Goal: Communication & Community: Ask a question

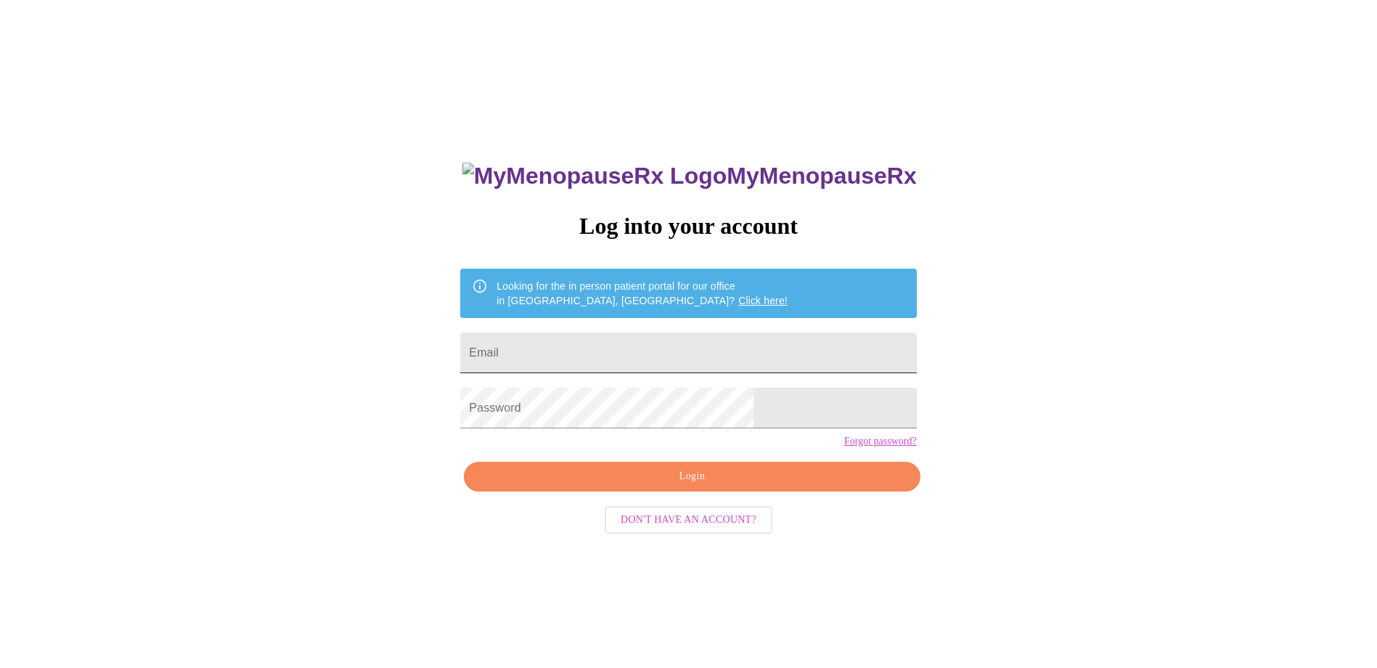
click at [761, 352] on input "Email" at bounding box center [688, 353] width 456 height 41
type input "[EMAIL_ADDRESS][DOMAIN_NAME]"
click at [762, 490] on button "Login" at bounding box center [692, 477] width 456 height 30
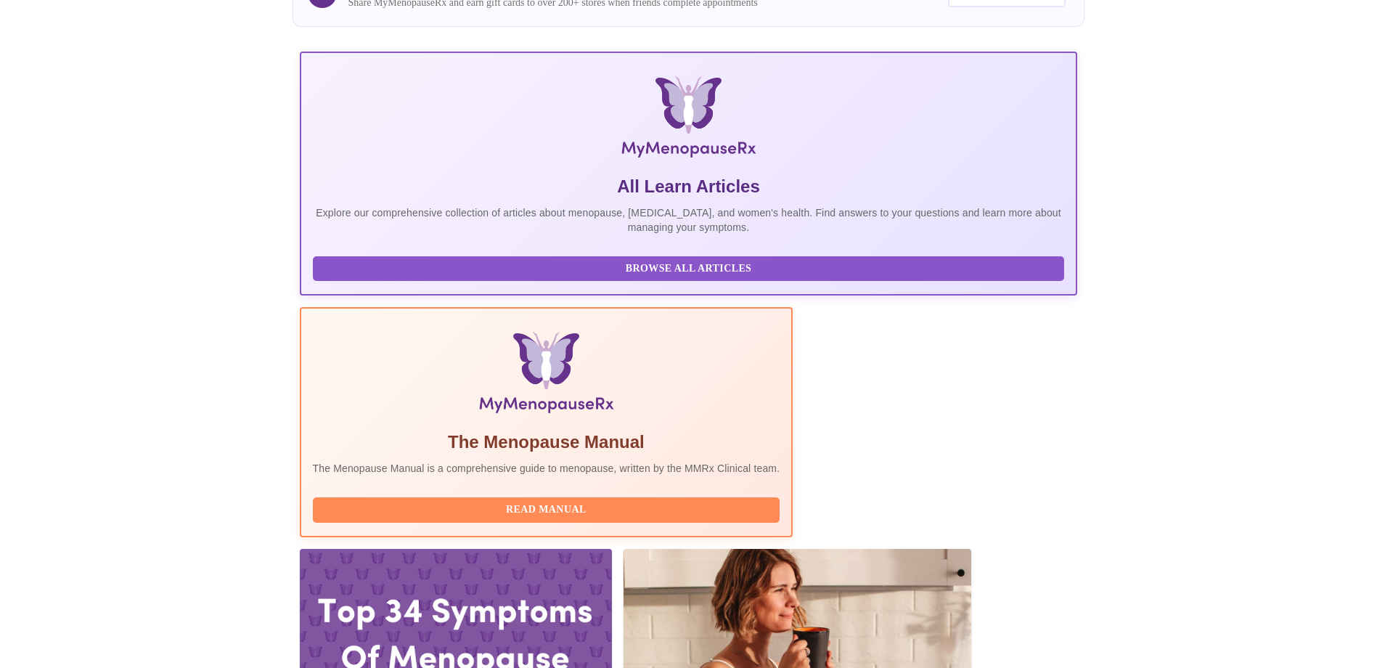
scroll to position [218, 0]
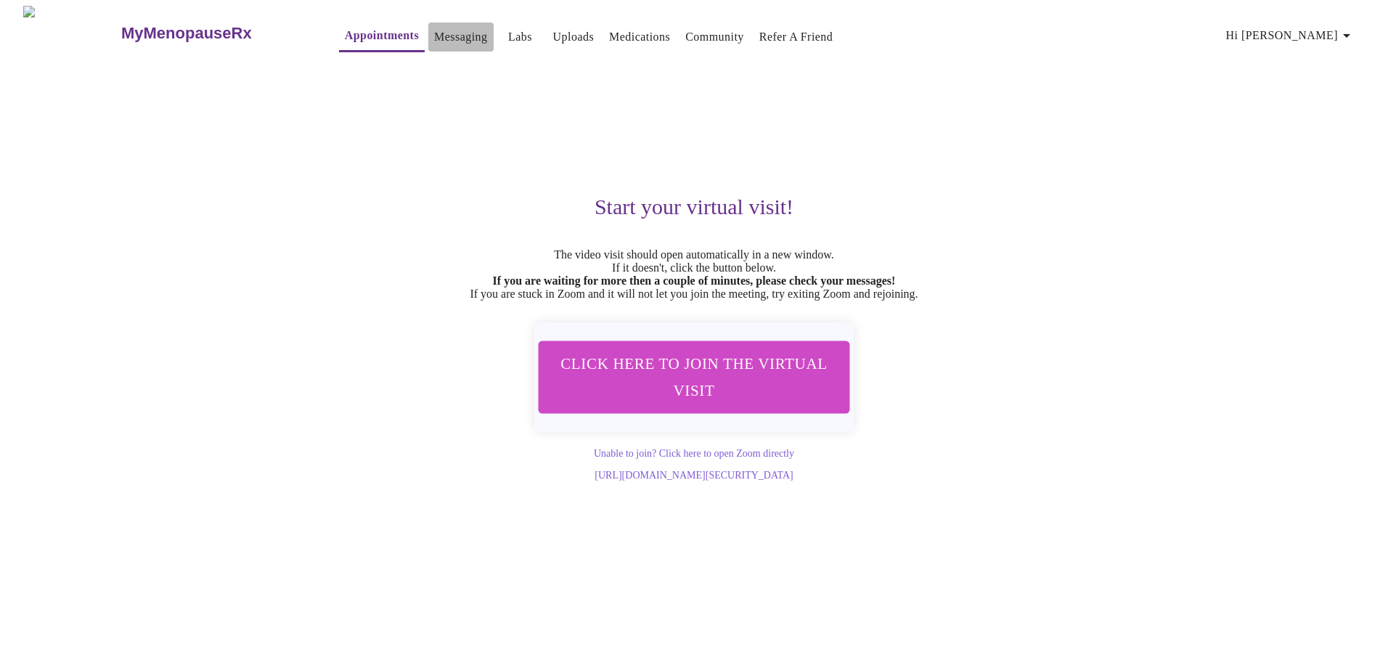
click at [434, 33] on link "Messaging" at bounding box center [460, 37] width 53 height 20
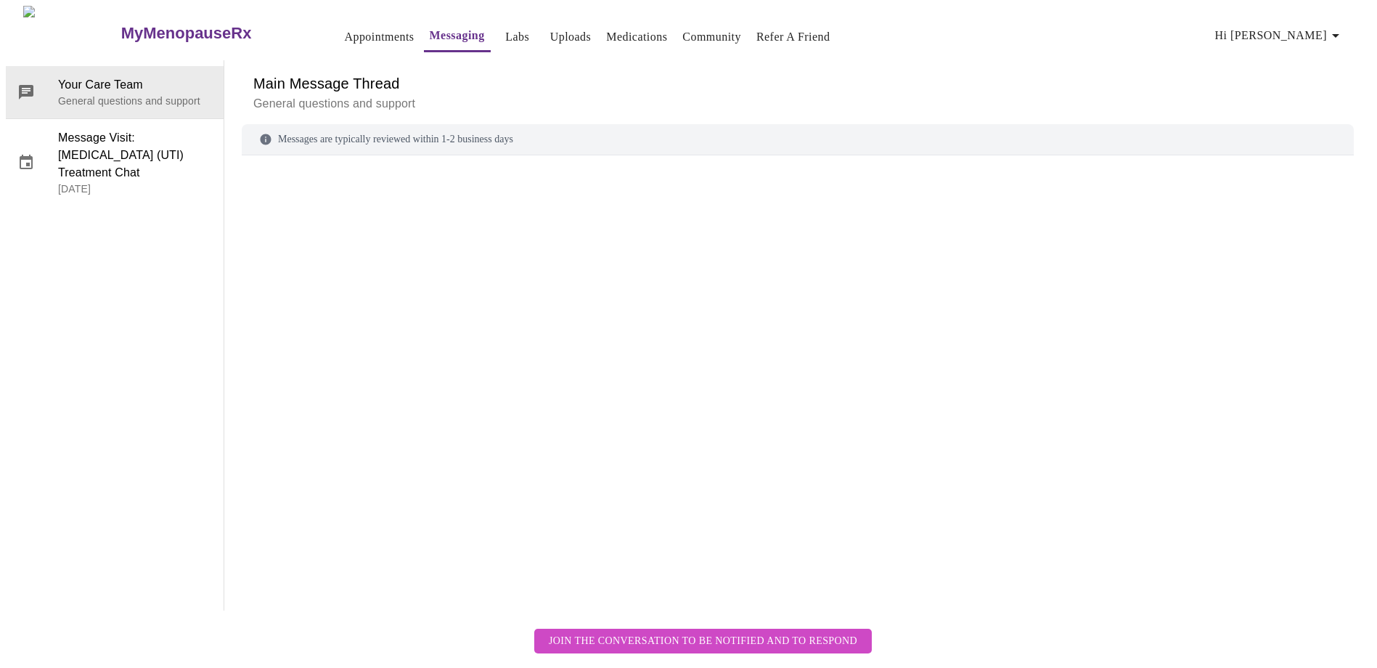
scroll to position [54, 0]
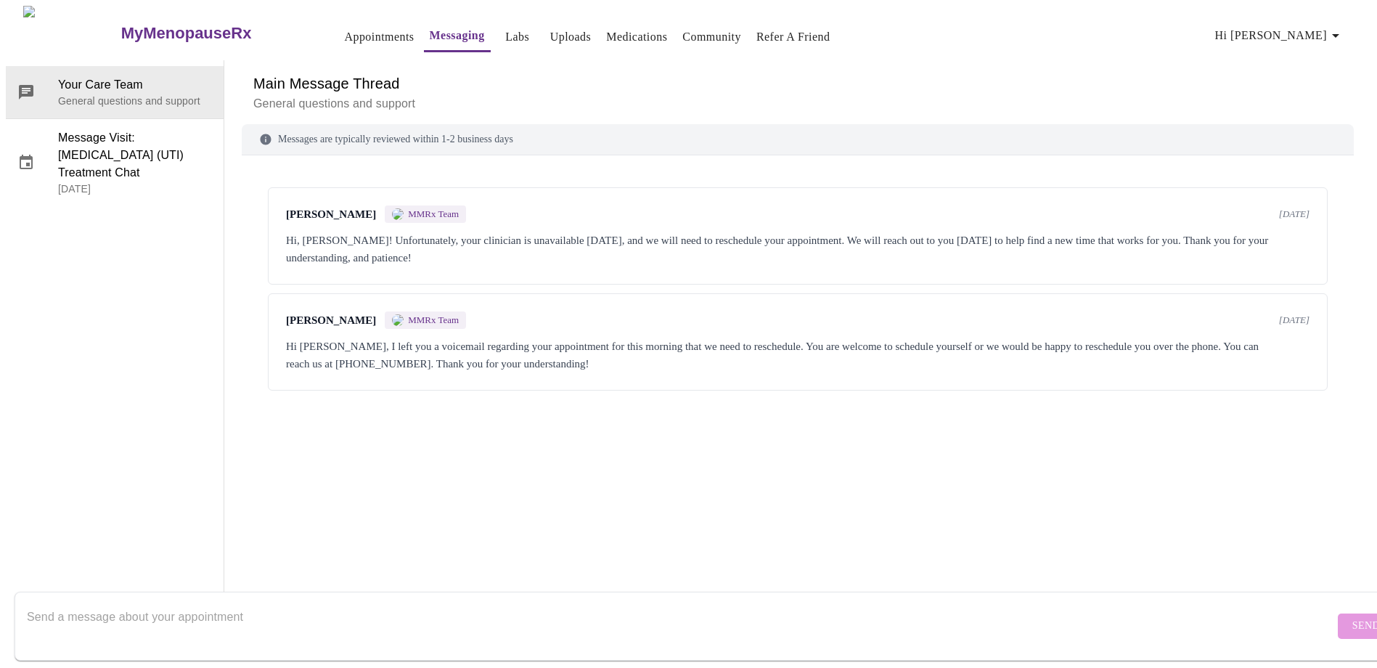
click at [382, 622] on textarea "Send a message about your appointment" at bounding box center [681, 626] width 1308 height 46
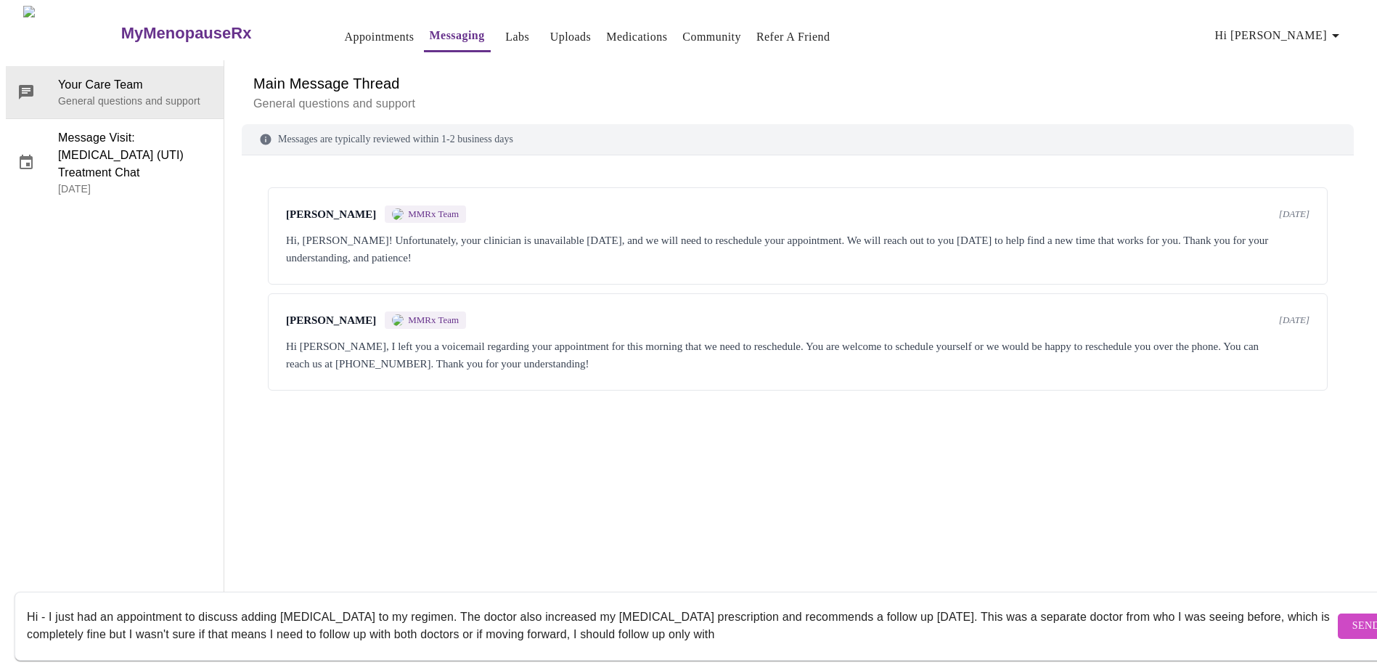
type textarea "Hi - I just had an appointment to discuss adding [MEDICAL_DATA] to my regimen. …"
drag, startPoint x: 27, startPoint y: 598, endPoint x: 846, endPoint y: 642, distance: 820.1
click at [846, 642] on form "Hi - I just had an appointment to discuss adding [MEDICAL_DATA] to my regimen. …" at bounding box center [710, 626] width 1390 height 69
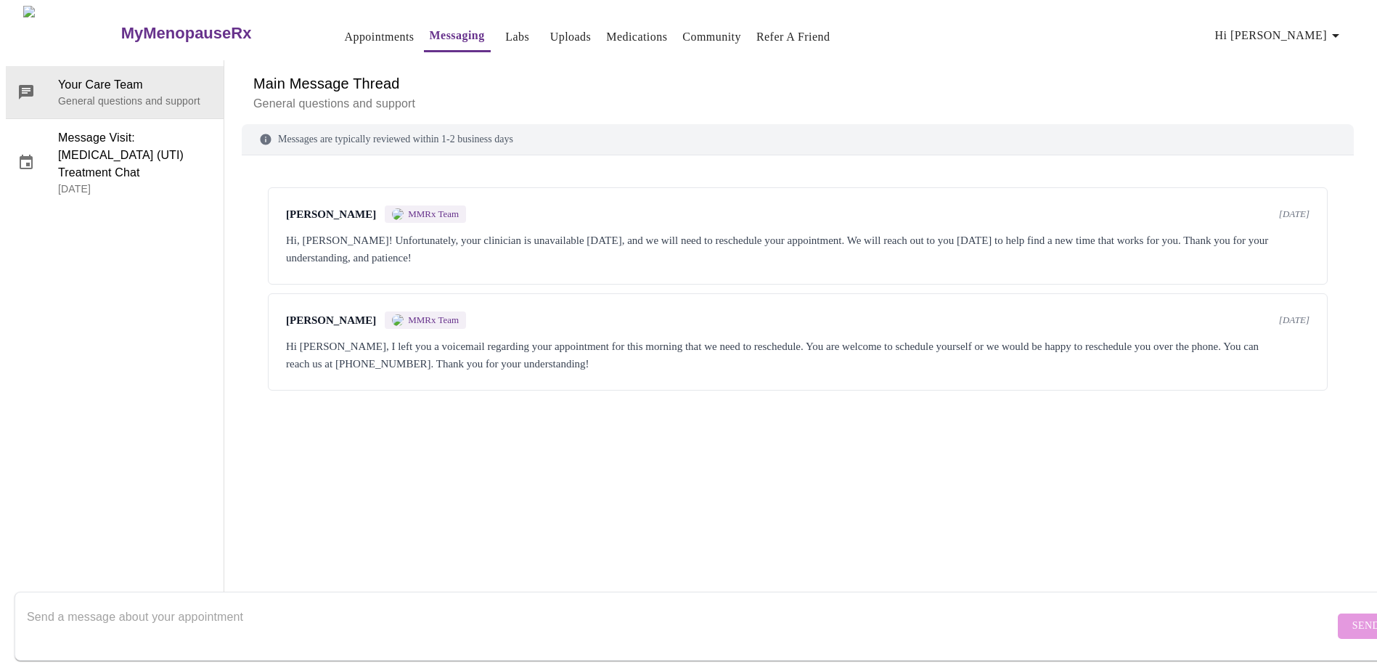
click at [344, 31] on link "Appointments" at bounding box center [379, 37] width 70 height 20
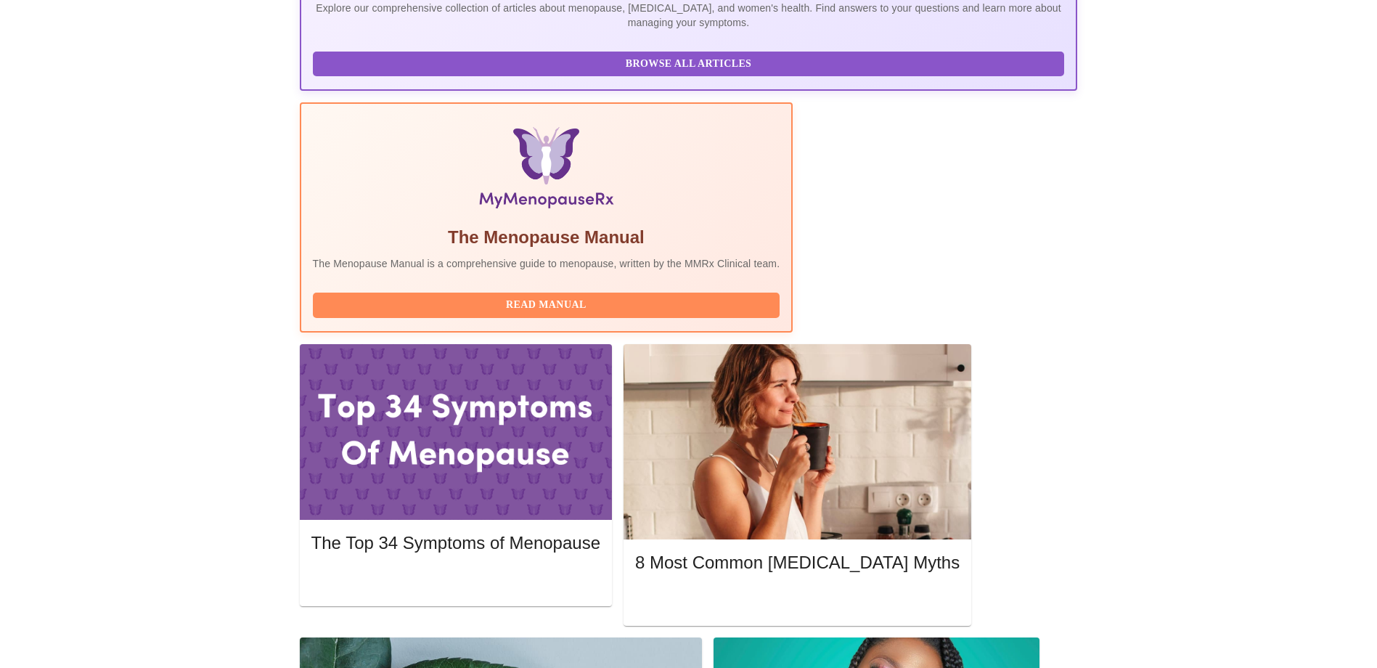
scroll to position [363, 0]
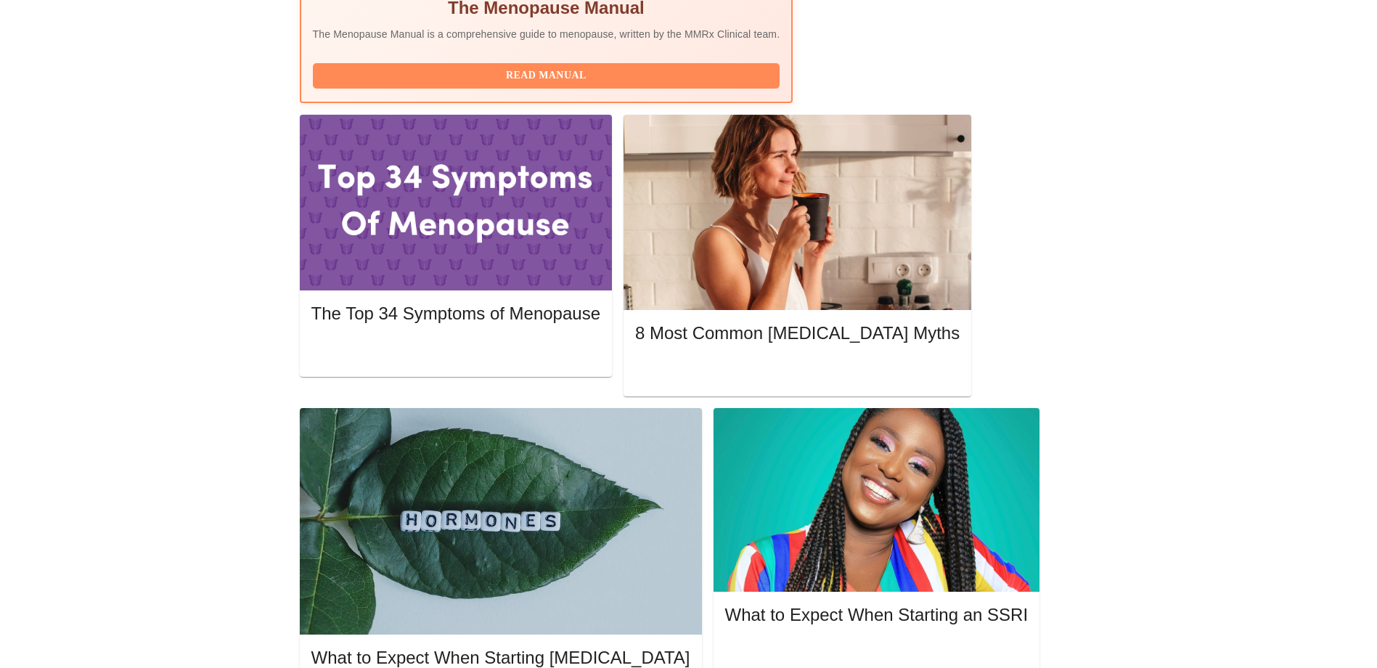
scroll to position [653, 0]
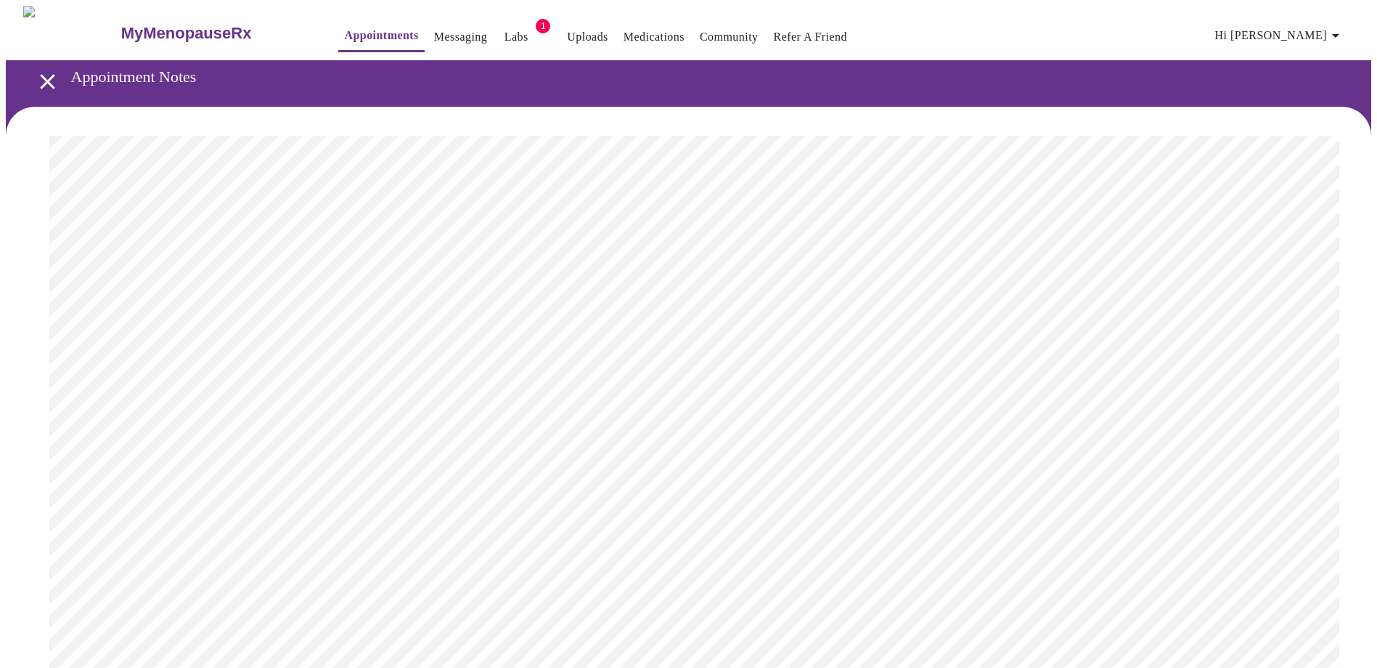
click at [434, 28] on link "Messaging" at bounding box center [460, 37] width 53 height 20
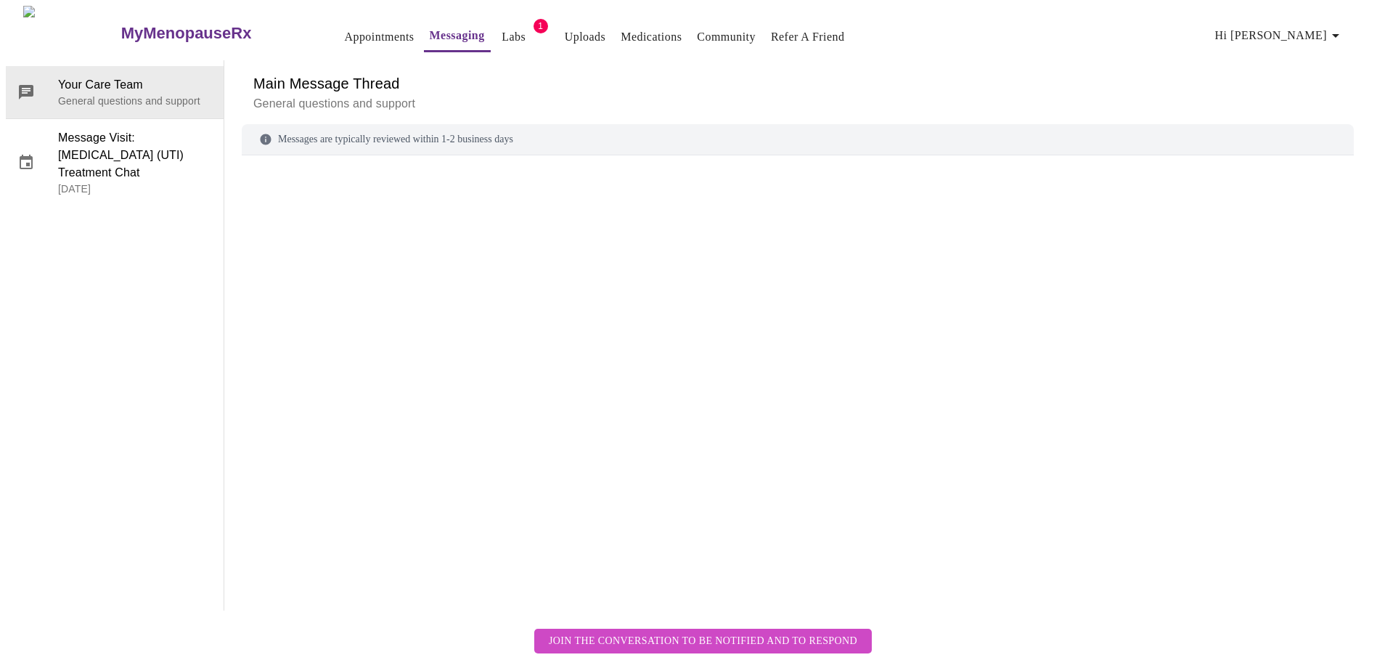
scroll to position [54, 0]
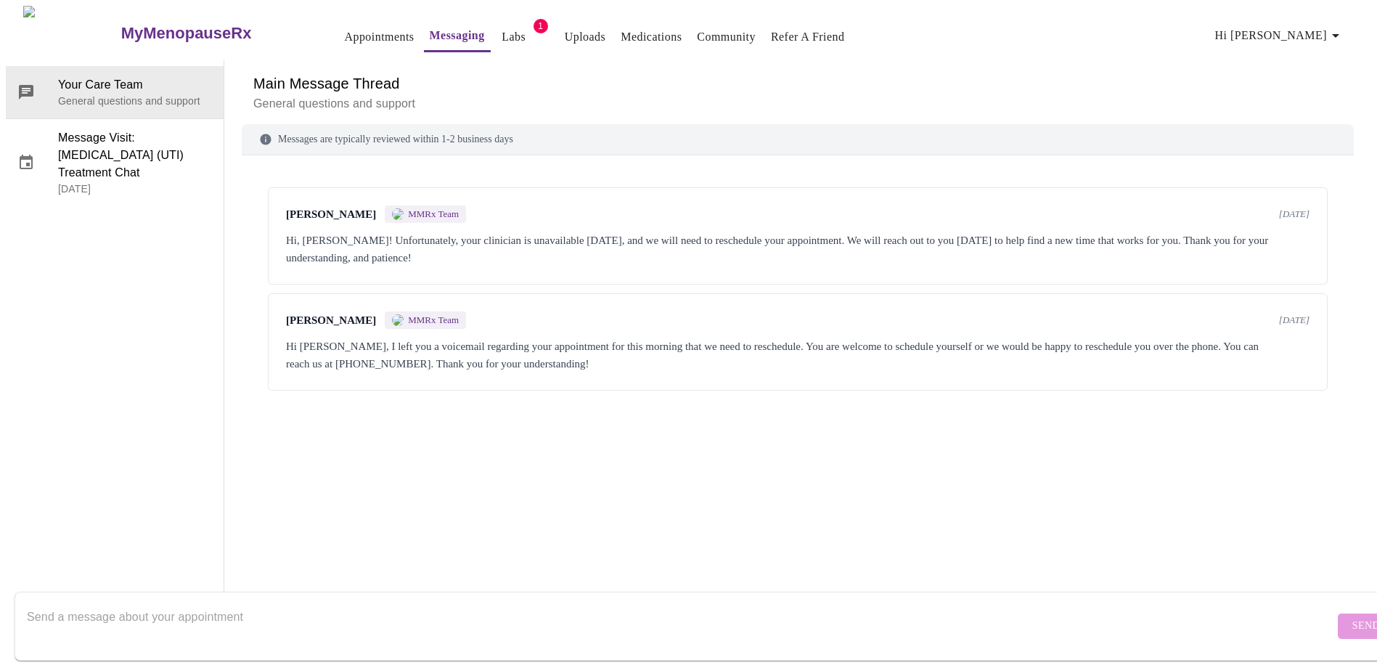
click at [54, 610] on textarea "Send a message about your appointment" at bounding box center [681, 626] width 1308 height 46
paste textarea "Hi - I just had an appointment to discuss adding [MEDICAL_DATA] to my regimen. …"
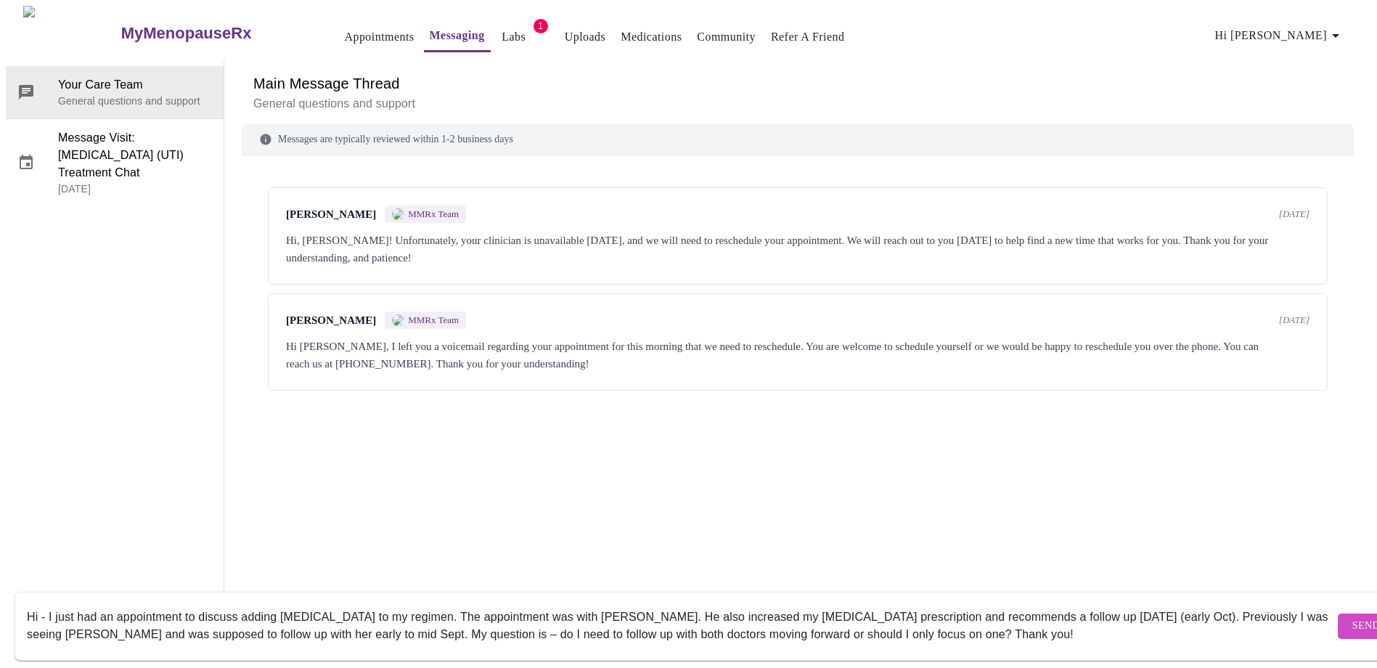
type textarea "Hi - I just had an appointment to discuss adding [MEDICAL_DATA] to my regimen. …"
click at [1344, 613] on button "Send" at bounding box center [1366, 625] width 57 height 25
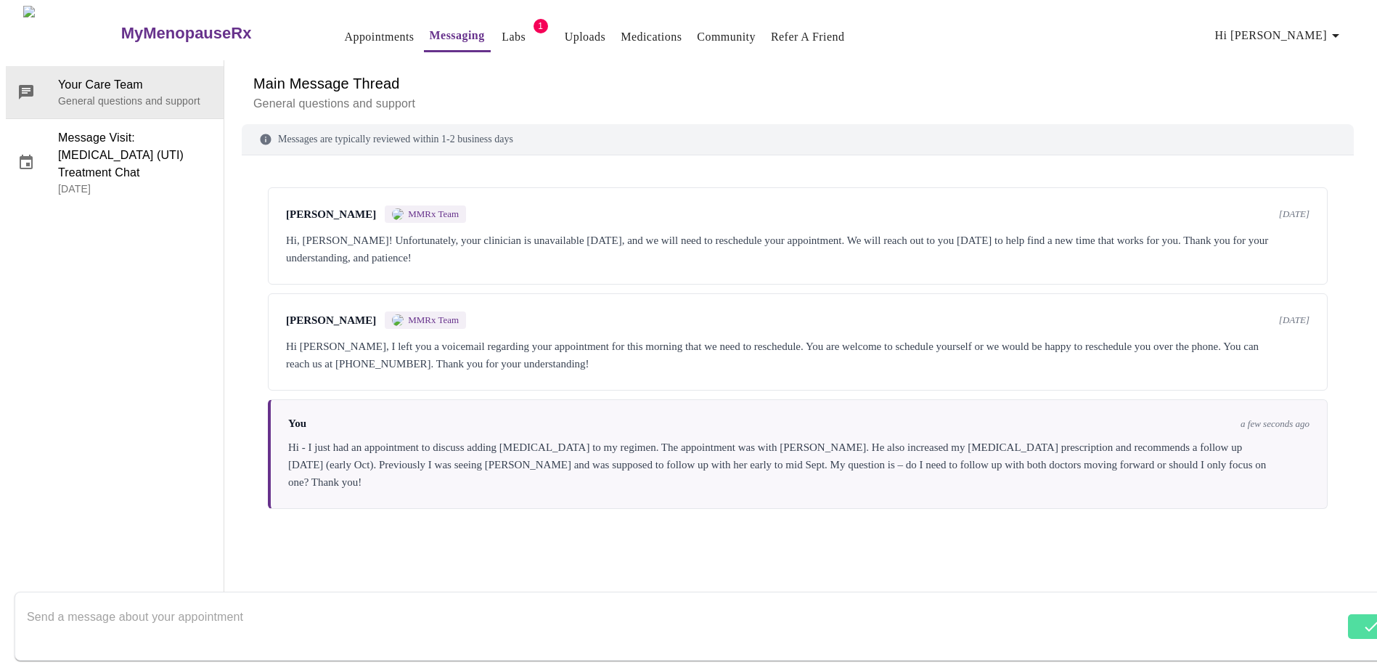
scroll to position [0, 0]
click at [502, 33] on link "Labs" at bounding box center [514, 37] width 24 height 20
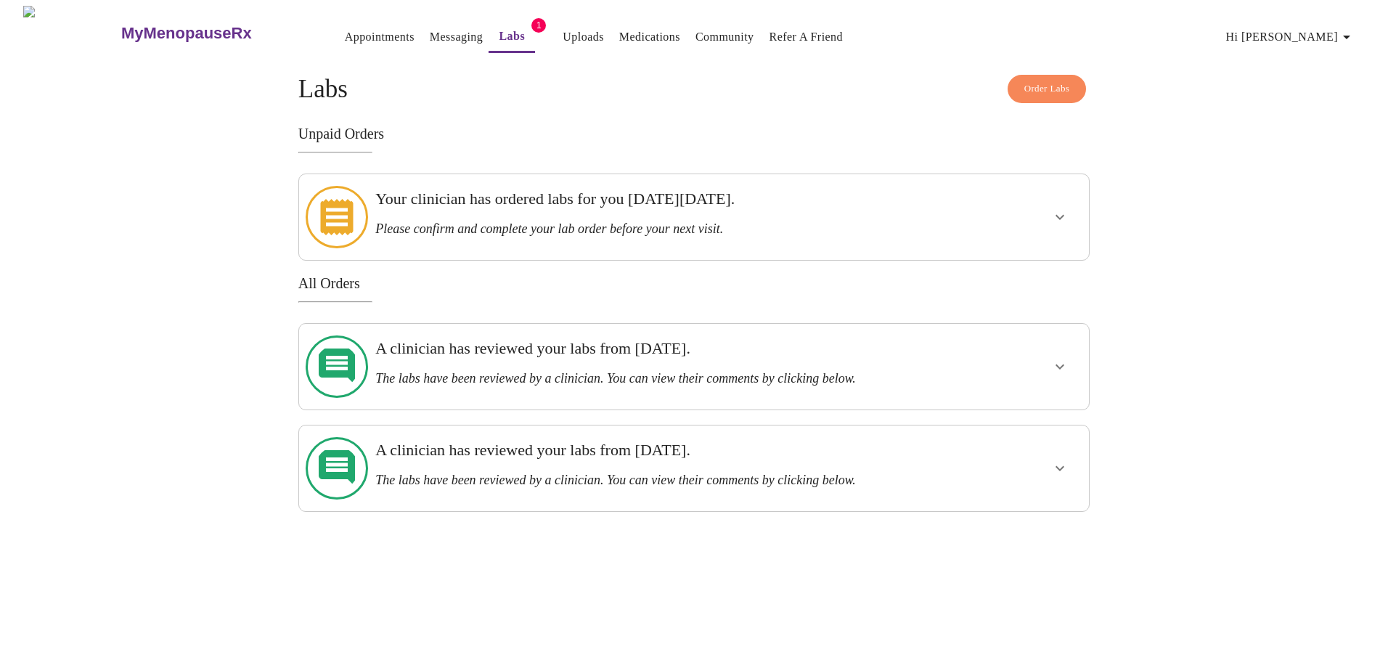
click at [926, 212] on div "Your clinician has ordered labs for you [DATE][DATE]. Please confirm and comple…" at bounding box center [655, 212] width 560 height 47
click at [1072, 212] on button "show more" at bounding box center [1060, 217] width 35 height 35
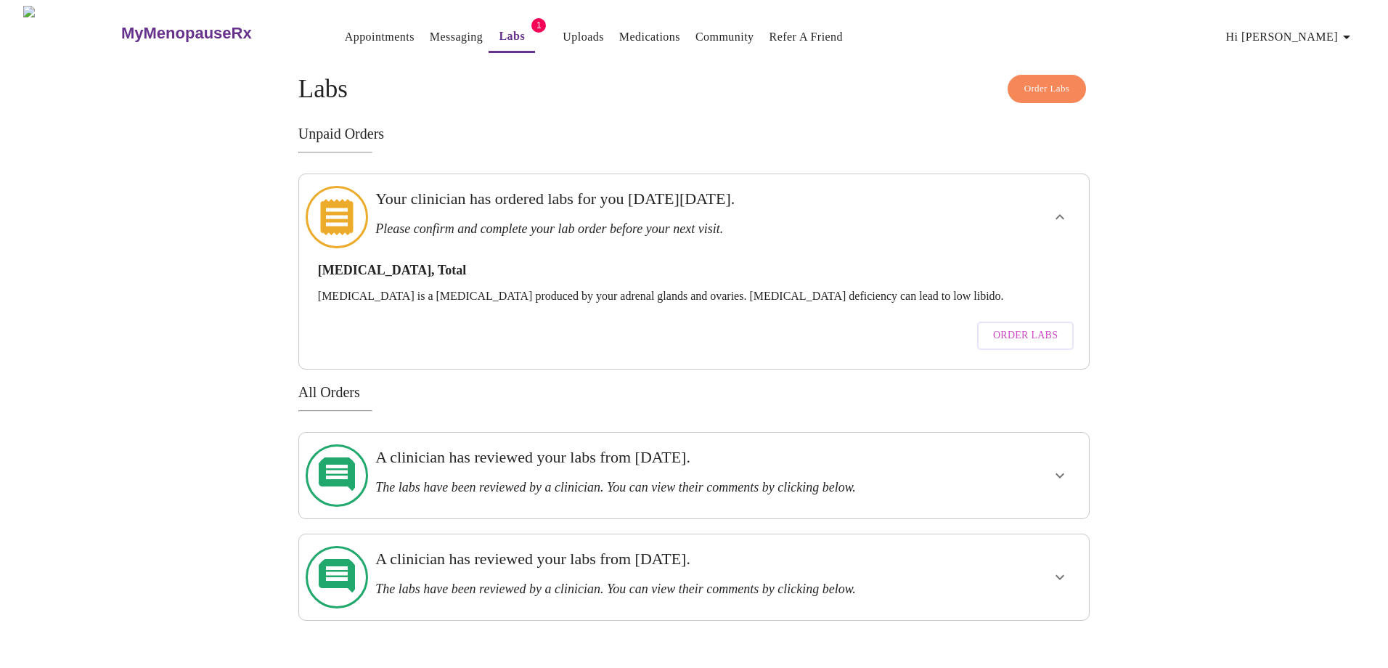
click at [171, 139] on div "MyMenopauseRx Appointments Messaging Labs 1 Uploads Medications Community Refer…" at bounding box center [694, 313] width 1377 height 615
click at [345, 36] on link "Appointments" at bounding box center [380, 37] width 70 height 20
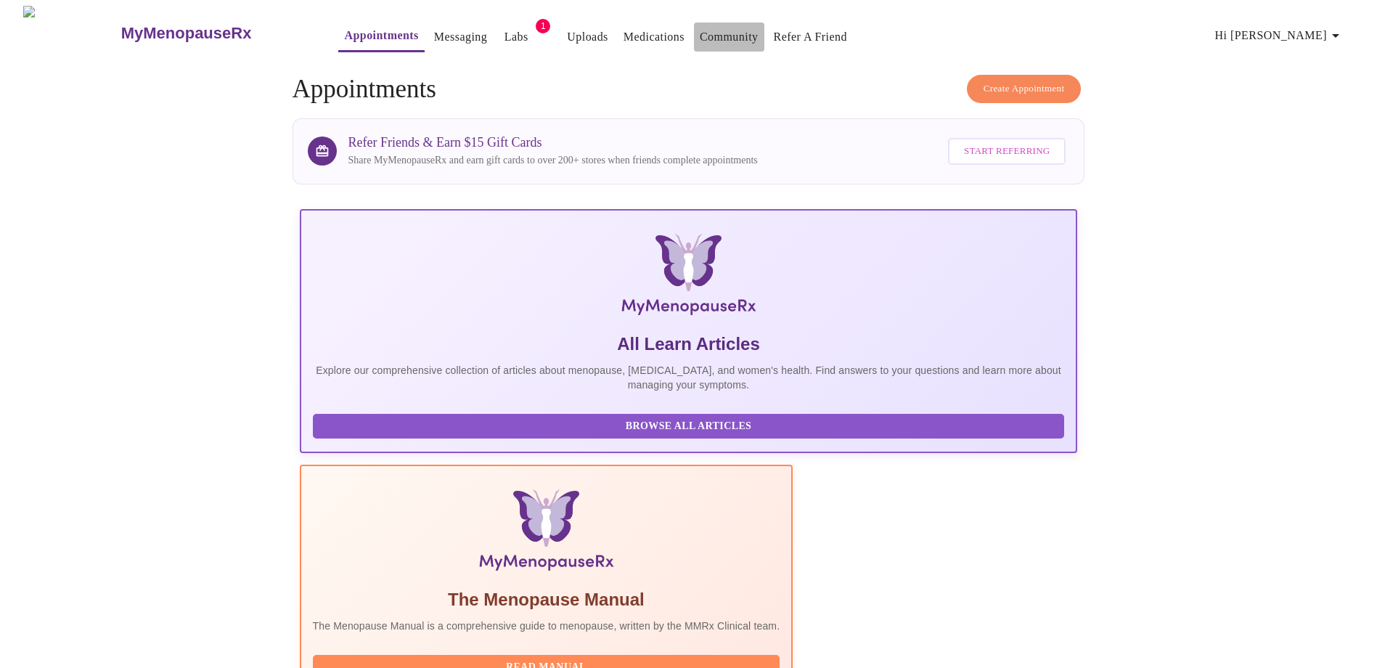
click at [700, 36] on link "Community" at bounding box center [729, 37] width 59 height 20
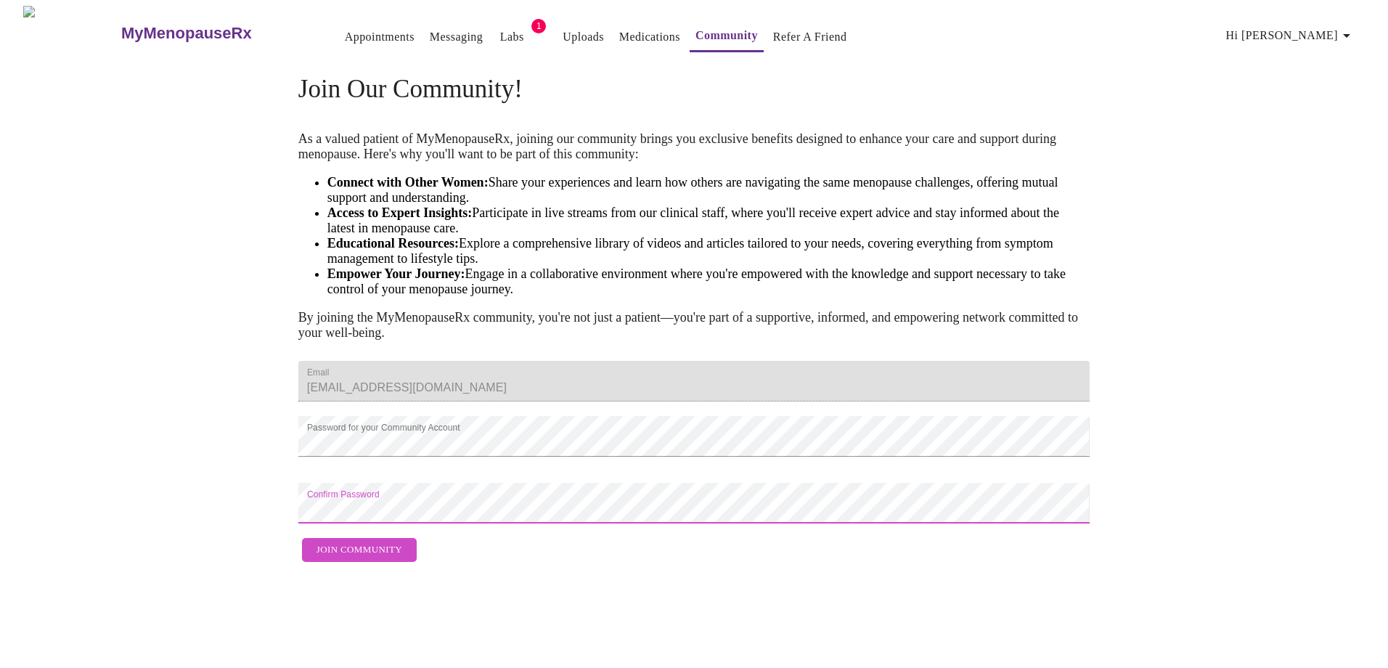
click at [338, 558] on span "Join Community" at bounding box center [360, 550] width 86 height 17
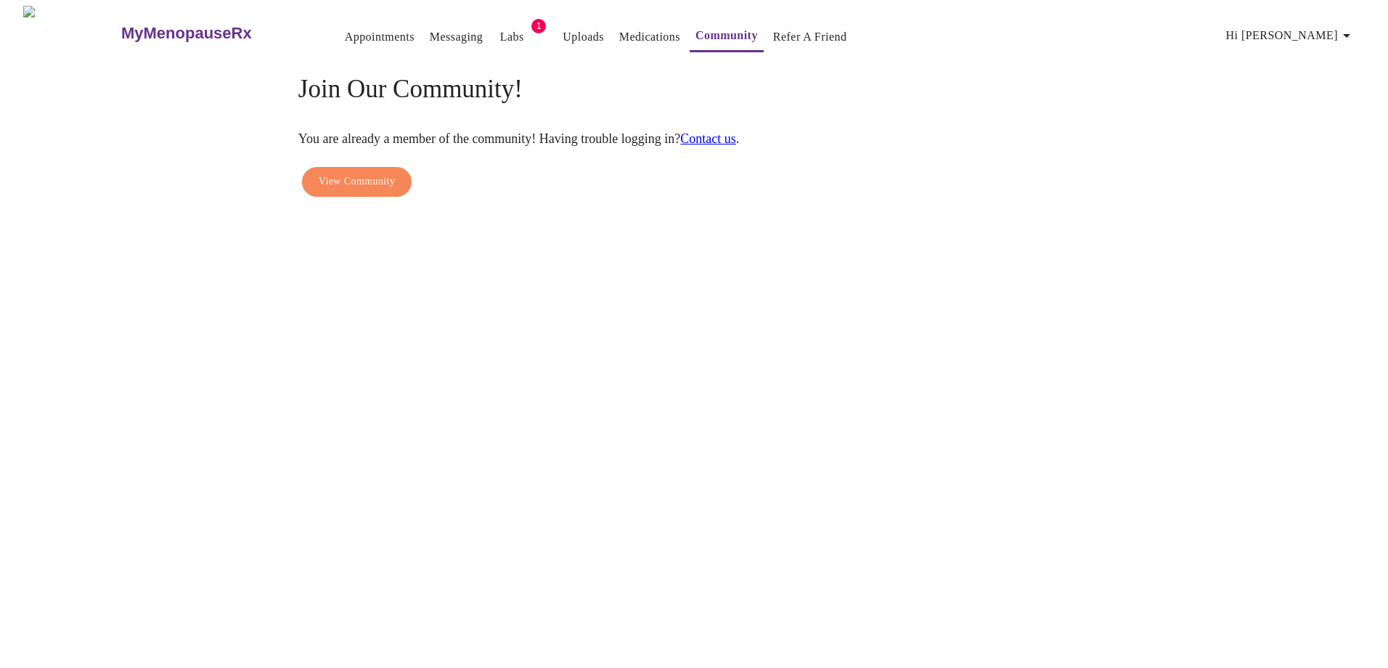
click at [322, 173] on span "View Community" at bounding box center [357, 182] width 76 height 18
click at [345, 29] on link "Appointments" at bounding box center [380, 37] width 70 height 20
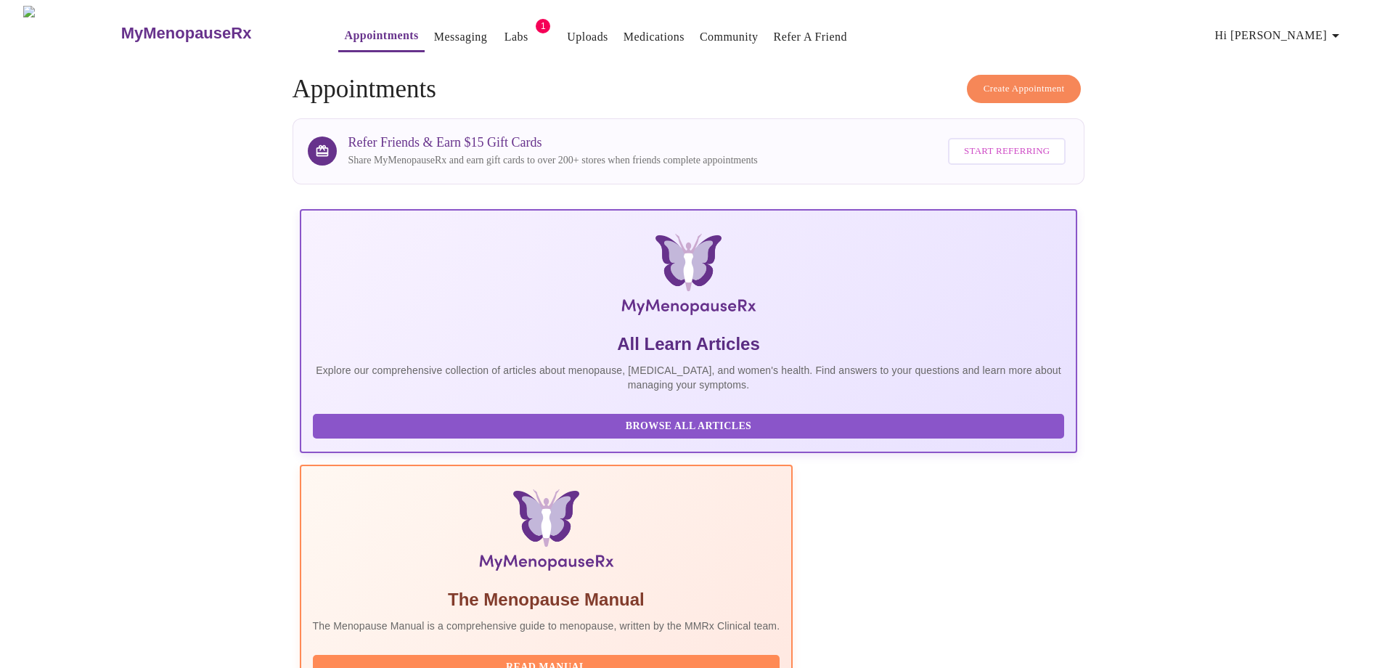
click at [505, 30] on link "Labs" at bounding box center [517, 37] width 24 height 20
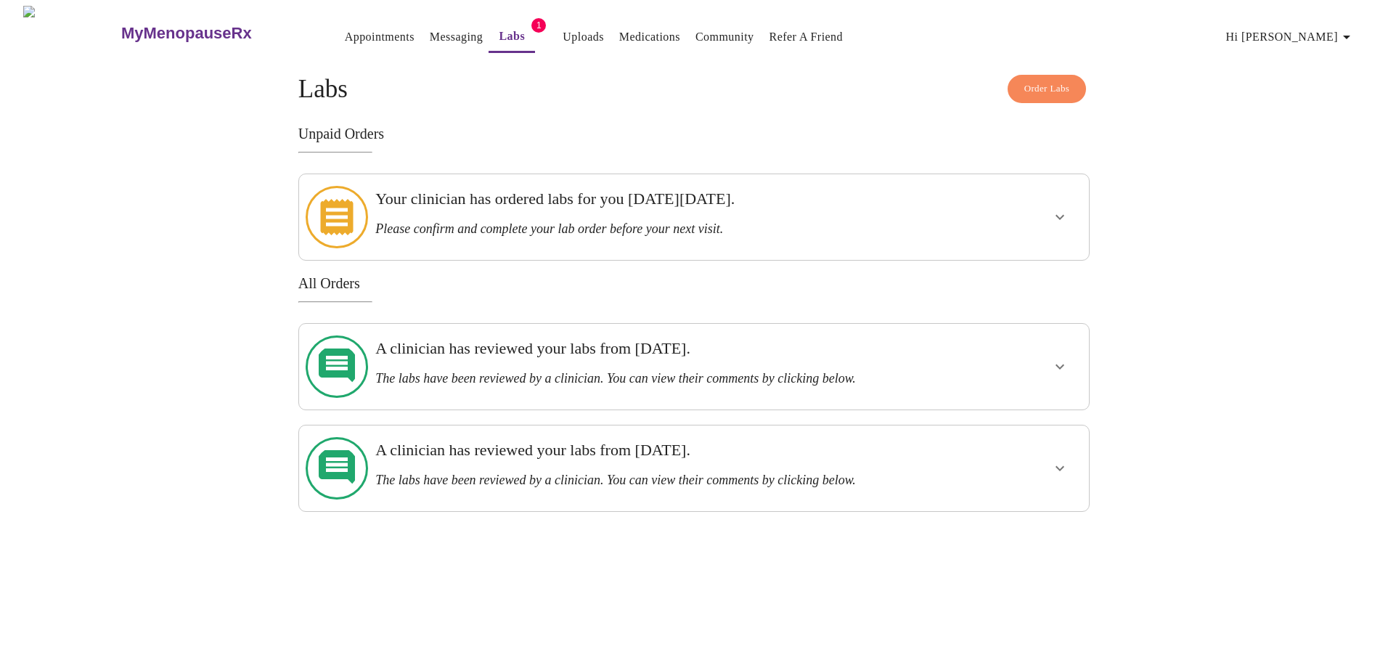
click at [564, 31] on link "Uploads" at bounding box center [583, 37] width 41 height 20
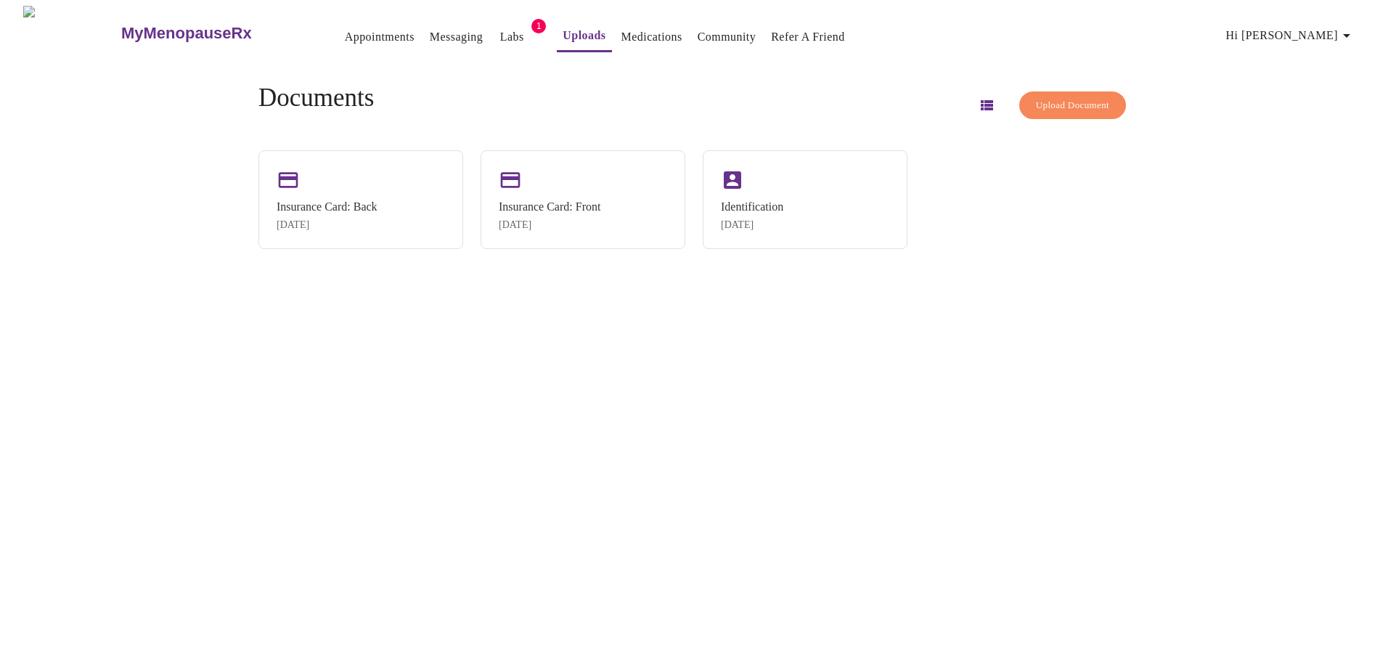
click at [621, 33] on link "Medications" at bounding box center [651, 37] width 61 height 20
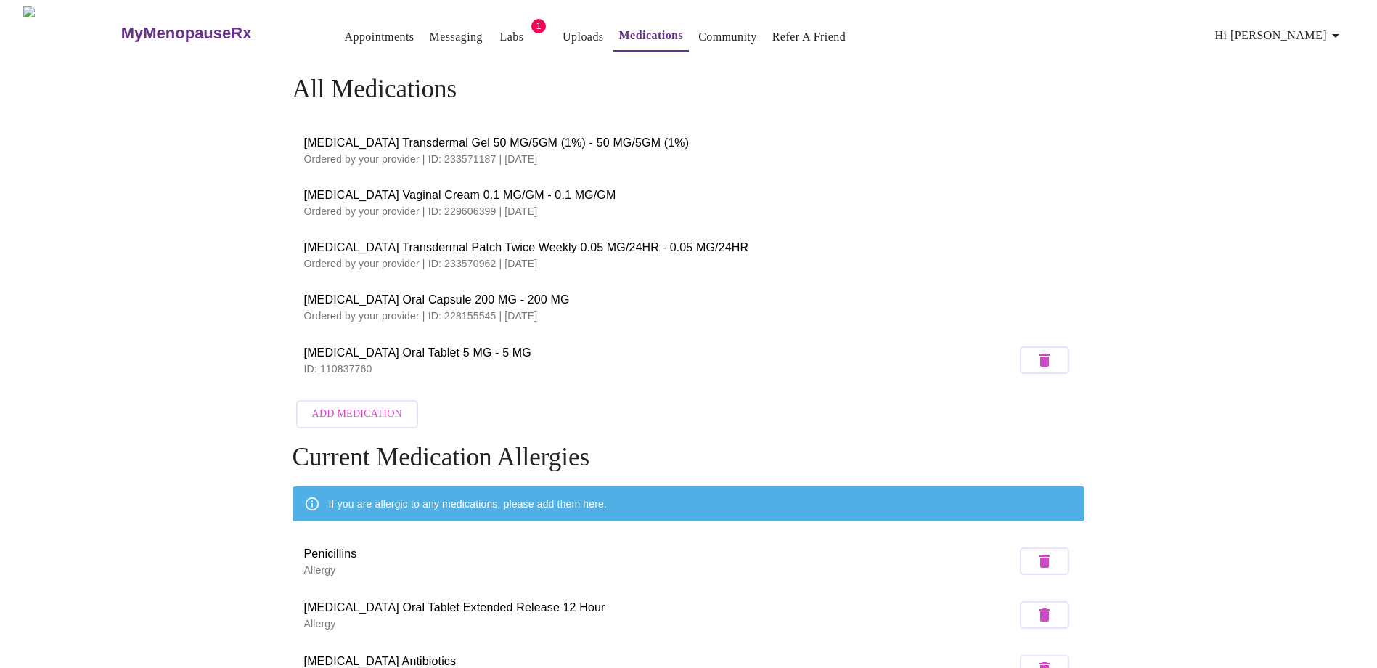
click at [704, 35] on link "Community" at bounding box center [727, 37] width 59 height 20
click at [1320, 36] on span "Hi [PERSON_NAME]" at bounding box center [1279, 35] width 129 height 20
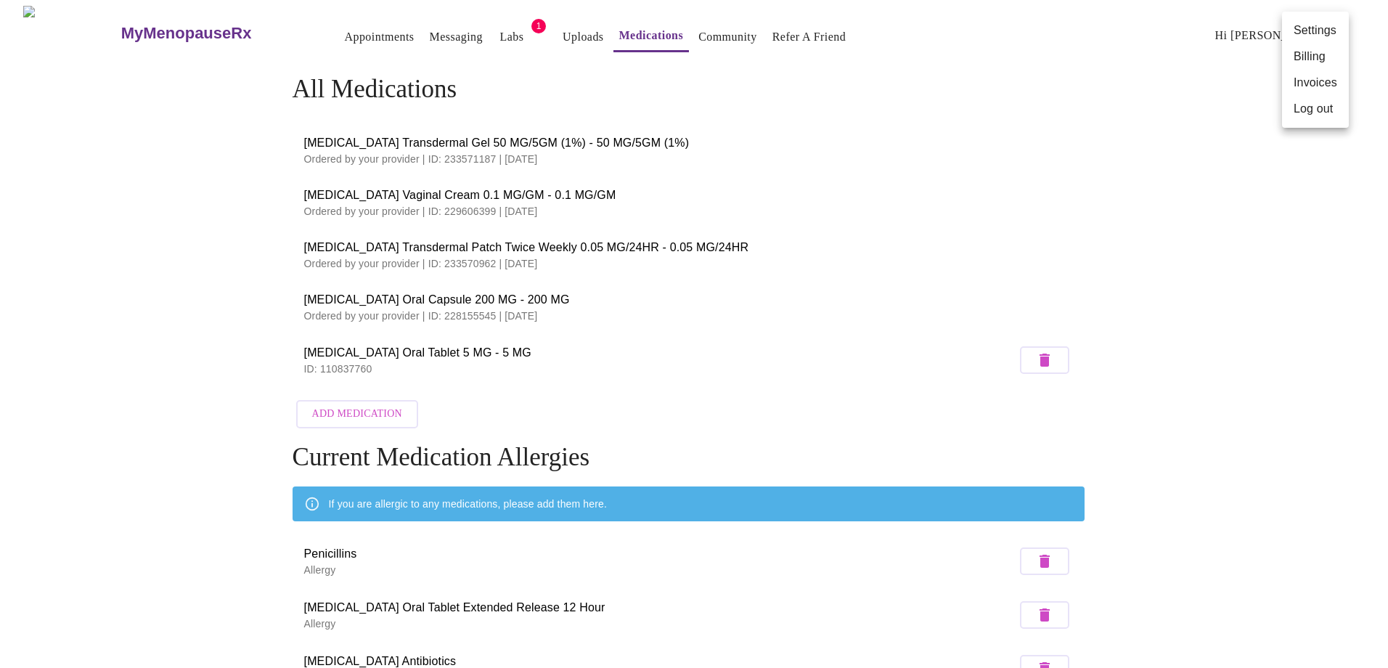
click at [83, 27] on div at bounding box center [694, 334] width 1388 height 668
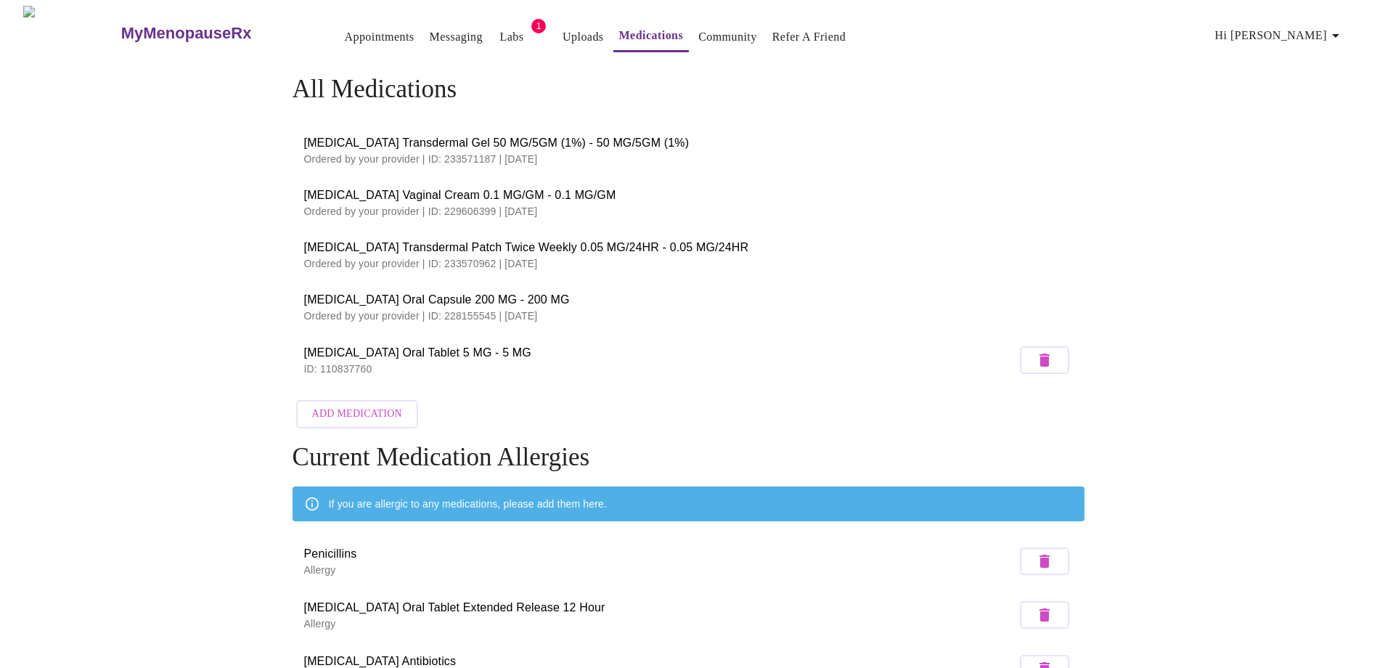
click at [150, 28] on h3 "MyMenopauseRx" at bounding box center [186, 33] width 131 height 19
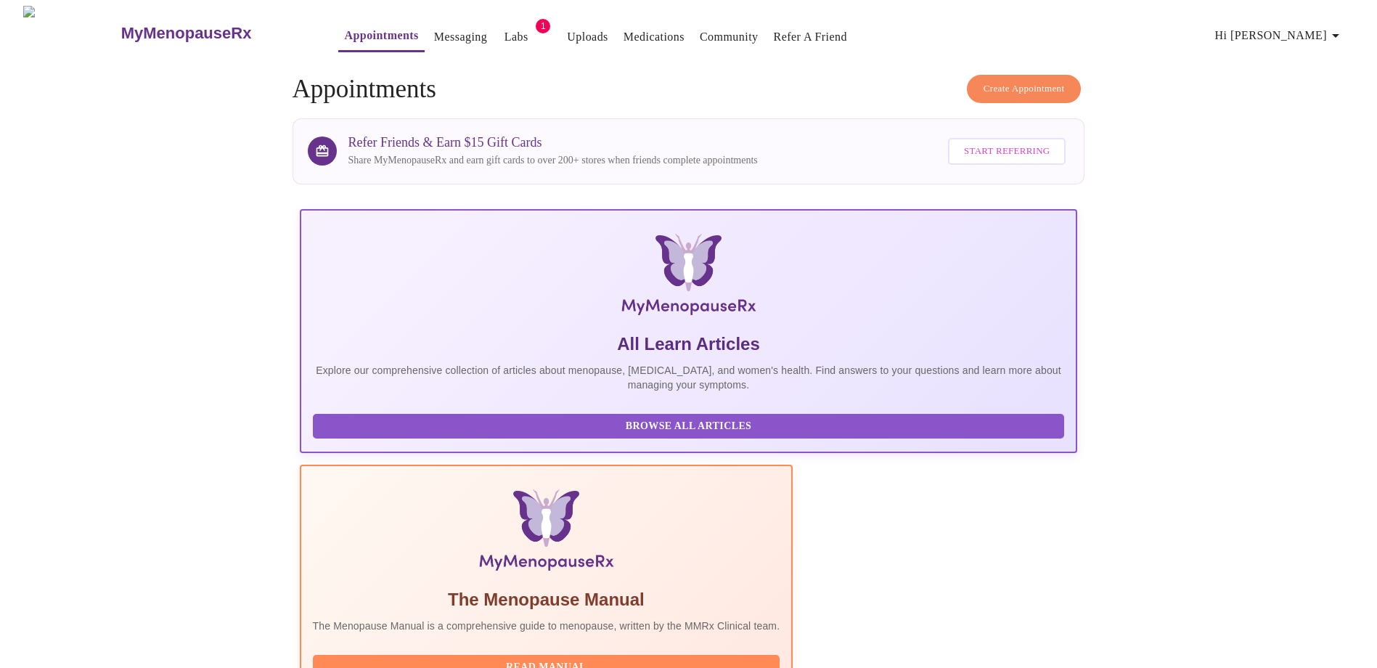
click at [607, 659] on span "Read Manual" at bounding box center [546, 668] width 439 height 18
click at [396, 425] on button "Browse All Articles" at bounding box center [689, 426] width 752 height 25
click at [624, 27] on link "Medications" at bounding box center [654, 37] width 61 height 20
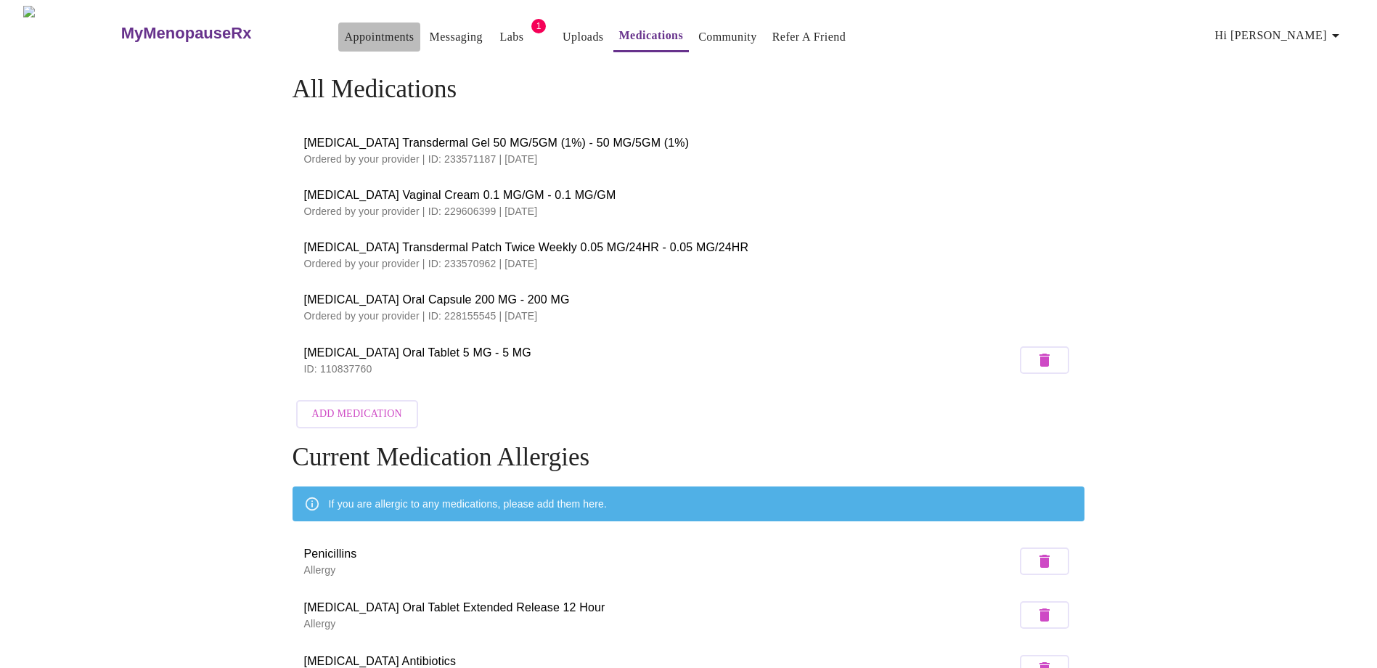
click at [344, 30] on link "Appointments" at bounding box center [379, 37] width 70 height 20
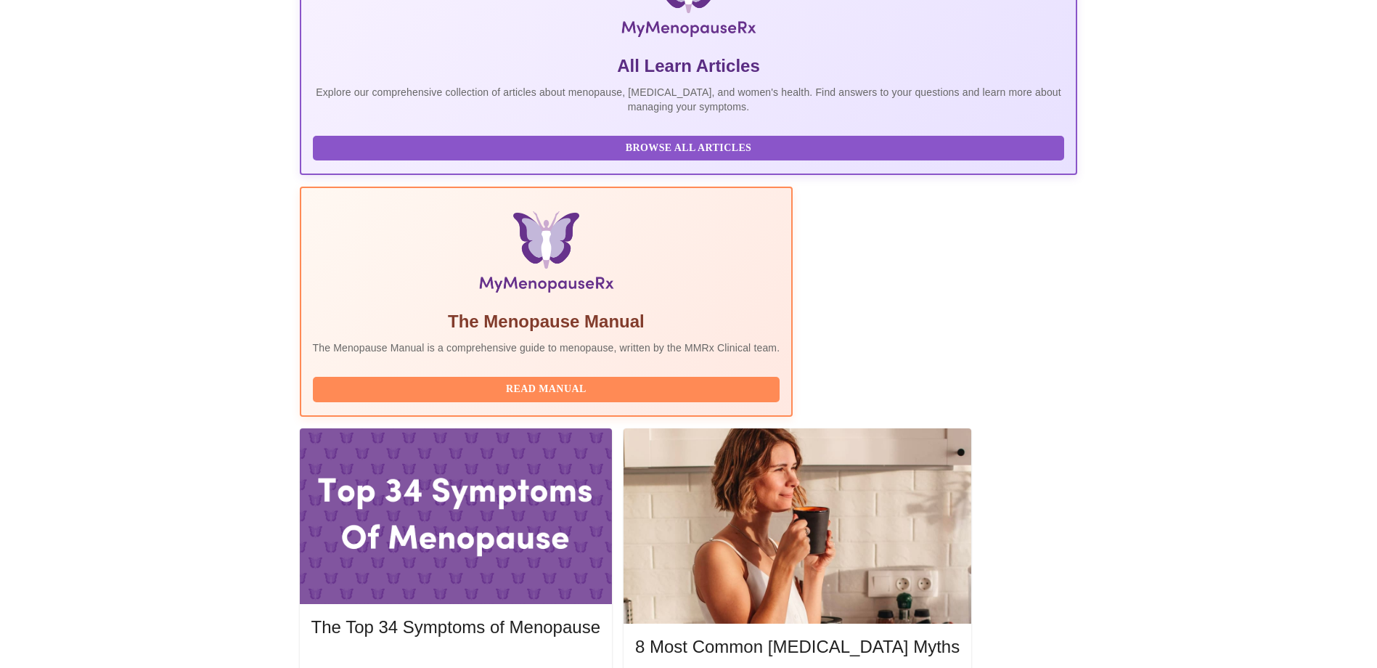
scroll to position [290, 0]
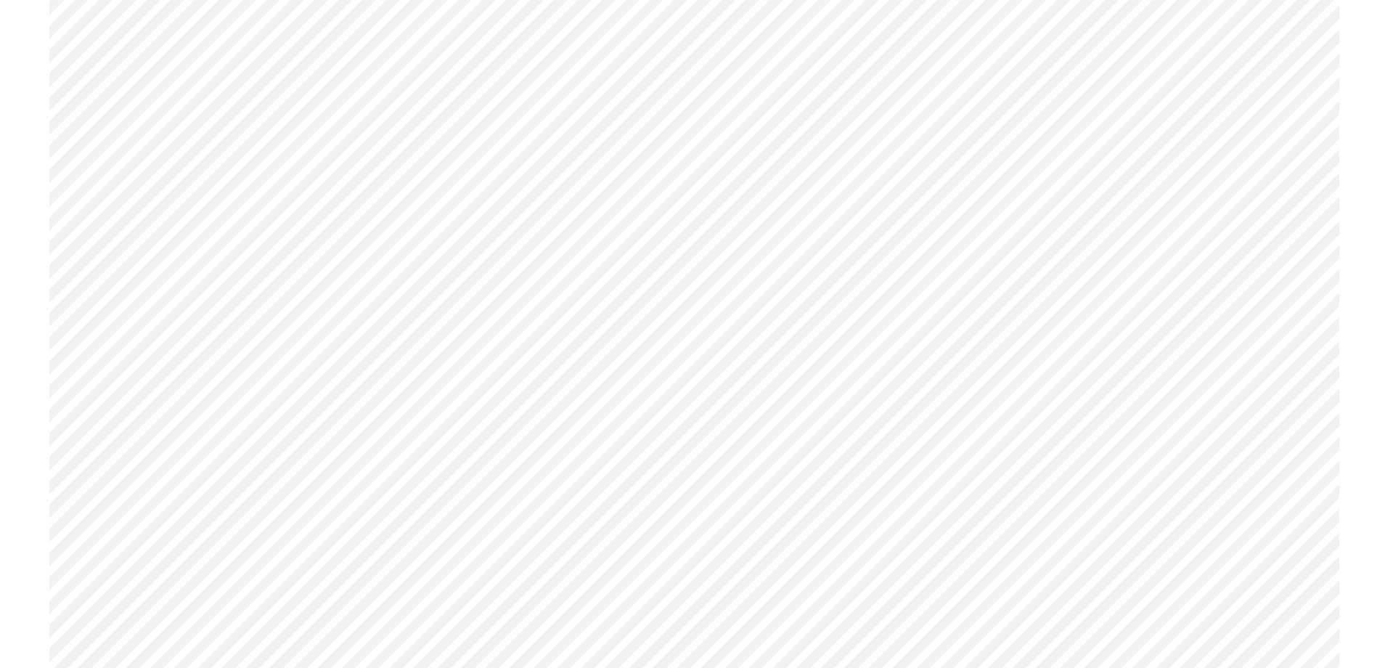
scroll to position [4574, 0]
